Goal: Task Accomplishment & Management: Use online tool/utility

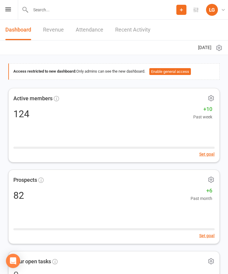
click at [14, 10] on div "Prospect Member Non-attending contact Class / event Appointment Task Membership…" at bounding box center [114, 10] width 228 height 20
click at [4, 8] on div "Prospect Member Non-attending contact Class / event Appointment Task Membership…" at bounding box center [114, 10] width 228 height 20
click at [6, 10] on icon at bounding box center [8, 9] width 6 height 4
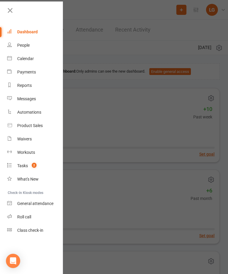
click at [41, 55] on link "Calendar" at bounding box center [35, 58] width 56 height 13
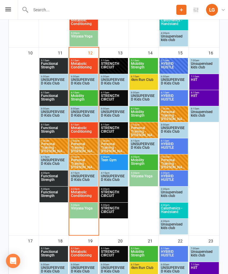
scroll to position [460, 0]
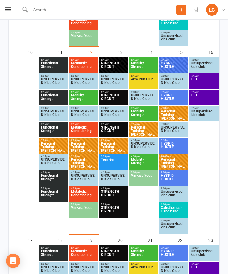
click at [89, 126] on span "Metabolic Conditioning" at bounding box center [84, 130] width 26 height 11
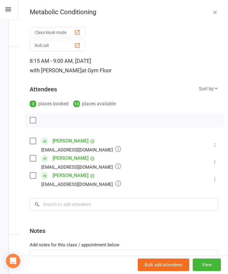
click at [214, 10] on icon "button" at bounding box center [215, 12] width 6 height 6
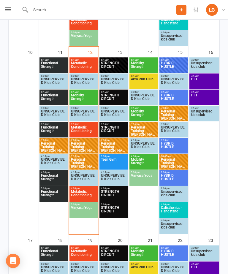
click at [88, 195] on span "Metabolic Conditioning" at bounding box center [84, 195] width 26 height 11
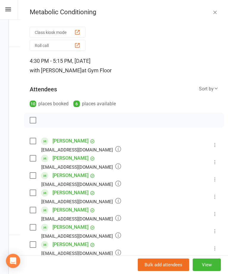
scroll to position [0, 0]
click at [213, 13] on icon "button" at bounding box center [215, 12] width 6 height 6
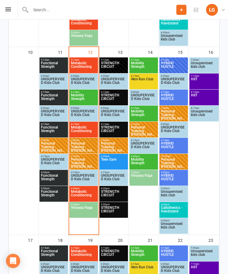
click at [86, 207] on span "Vinyasa Yoga" at bounding box center [84, 211] width 26 height 11
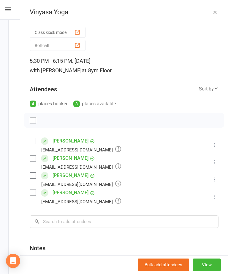
click at [217, 11] on icon "button" at bounding box center [215, 12] width 6 height 6
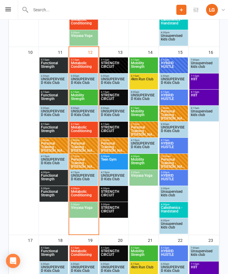
click at [91, 128] on span "Metabolic Conditioning" at bounding box center [84, 130] width 26 height 11
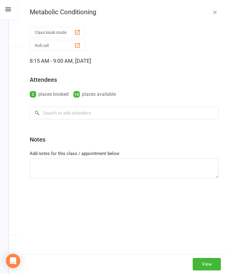
click at [218, 15] on button "button" at bounding box center [215, 12] width 7 height 7
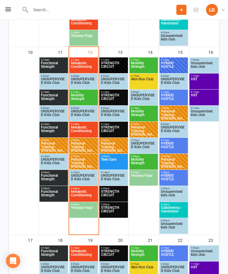
click at [83, 149] on span "Personal Training - [PERSON_NAME]" at bounding box center [84, 146] width 26 height 11
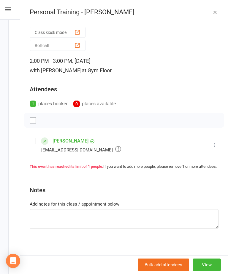
click at [218, 13] on button "button" at bounding box center [215, 12] width 7 height 7
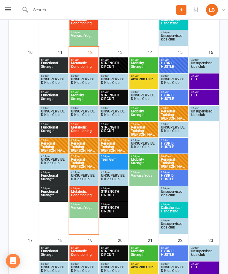
click at [85, 126] on span "Metabolic Conditioning" at bounding box center [84, 130] width 26 height 11
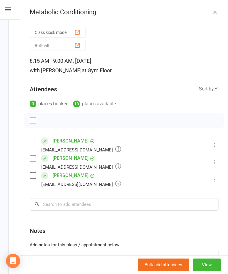
click at [218, 9] on icon "button" at bounding box center [215, 12] width 6 height 6
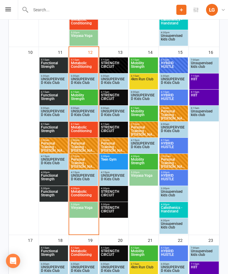
click at [88, 194] on span "Metabolic Conditioning" at bounding box center [84, 195] width 26 height 11
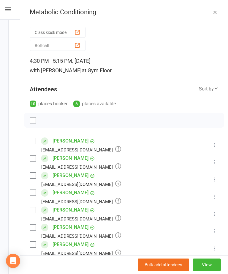
click at [218, 15] on button "button" at bounding box center [215, 12] width 7 height 7
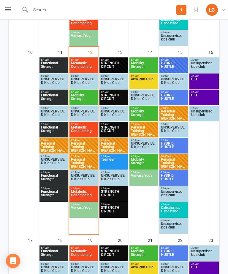
click at [83, 191] on span "Metabolic Conditioning" at bounding box center [84, 195] width 26 height 11
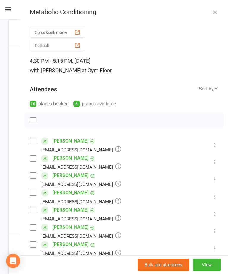
click at [209, 13] on div "Metabolic Conditioning" at bounding box center [124, 12] width 208 height 8
click at [212, 12] on icon "button" at bounding box center [215, 12] width 6 height 6
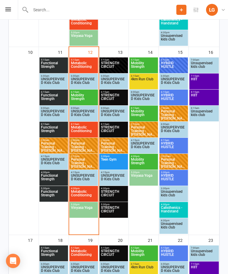
click at [95, 131] on span "Metabolic Conditioning" at bounding box center [84, 130] width 26 height 11
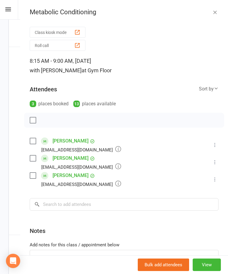
click at [76, 29] on button "Class kiosk mode" at bounding box center [58, 32] width 56 height 11
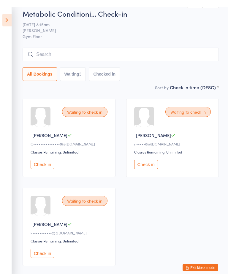
scroll to position [7, 0]
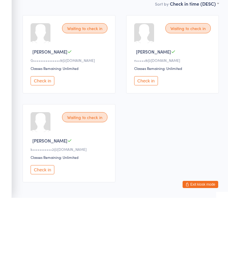
click at [147, 152] on button "Check in" at bounding box center [146, 156] width 24 height 9
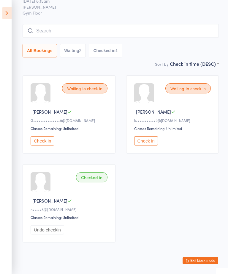
click at [11, 7] on icon at bounding box center [6, 13] width 9 height 12
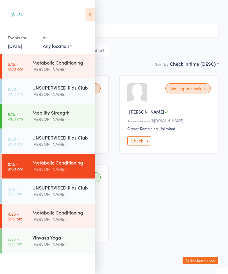
click at [58, 220] on div "[PERSON_NAME]" at bounding box center [60, 218] width 57 height 7
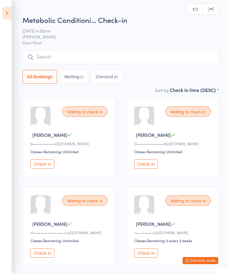
click at [10, 13] on icon at bounding box center [6, 13] width 9 height 12
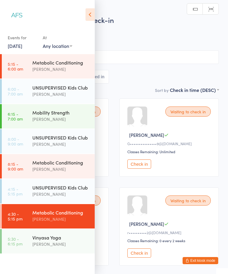
click at [57, 167] on div "[PERSON_NAME]" at bounding box center [60, 169] width 57 height 7
